Goal: Obtain resource: Download file/media

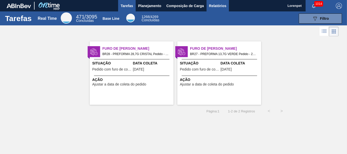
click at [218, 6] on span "Relatórios" at bounding box center [217, 6] width 17 height 6
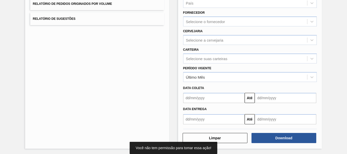
scroll to position [81, 0]
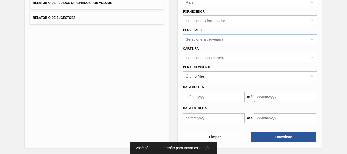
click at [198, 97] on input "text" at bounding box center [213, 97] width 61 height 10
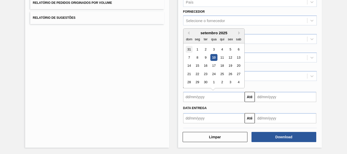
click at [189, 49] on div "31" at bounding box center [189, 49] width 7 height 7
type input "[DATE]"
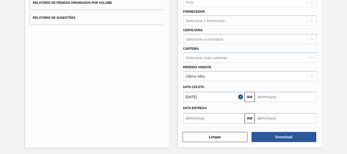
click at [266, 97] on input "text" at bounding box center [285, 97] width 61 height 10
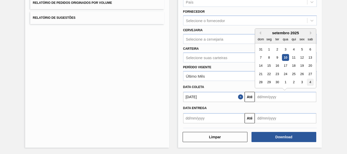
click at [308, 82] on div "4" at bounding box center [310, 82] width 7 height 7
type input "[DATE]"
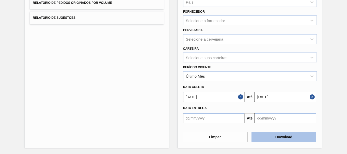
click at [289, 139] on button "Download" at bounding box center [283, 137] width 65 height 10
